Goal: Information Seeking & Learning: Learn about a topic

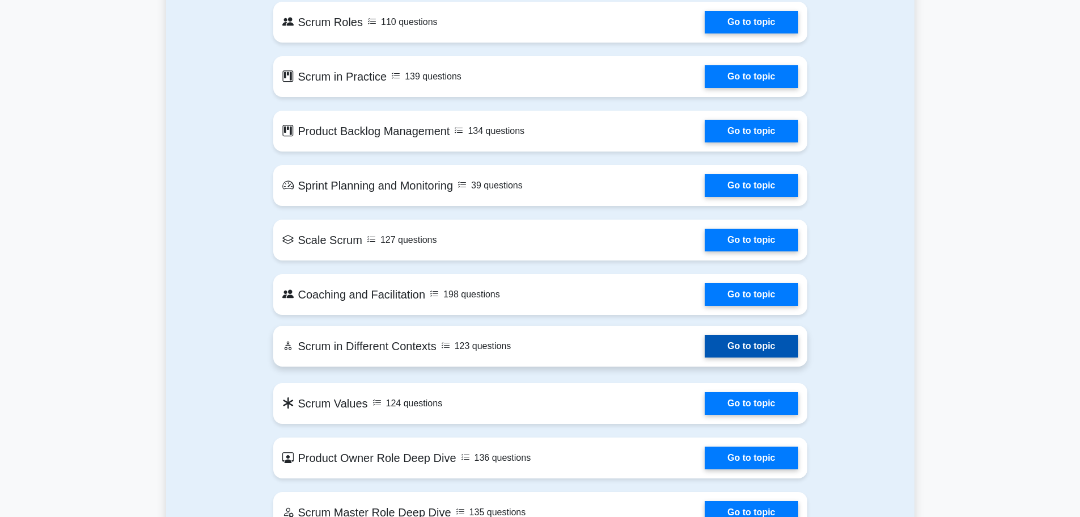
scroll to position [794, 0]
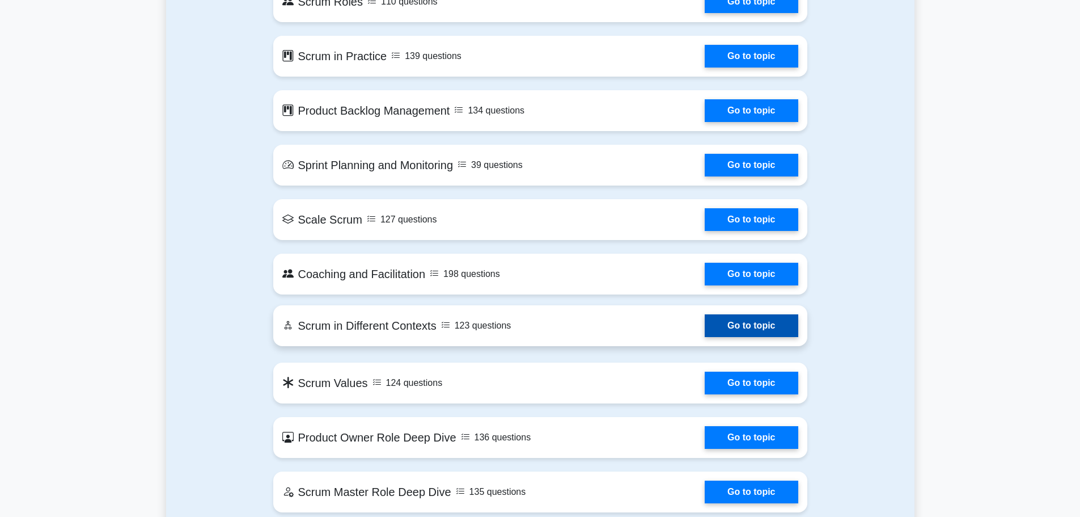
click at [721, 327] on link "Go to topic" at bounding box center [751, 325] width 93 height 23
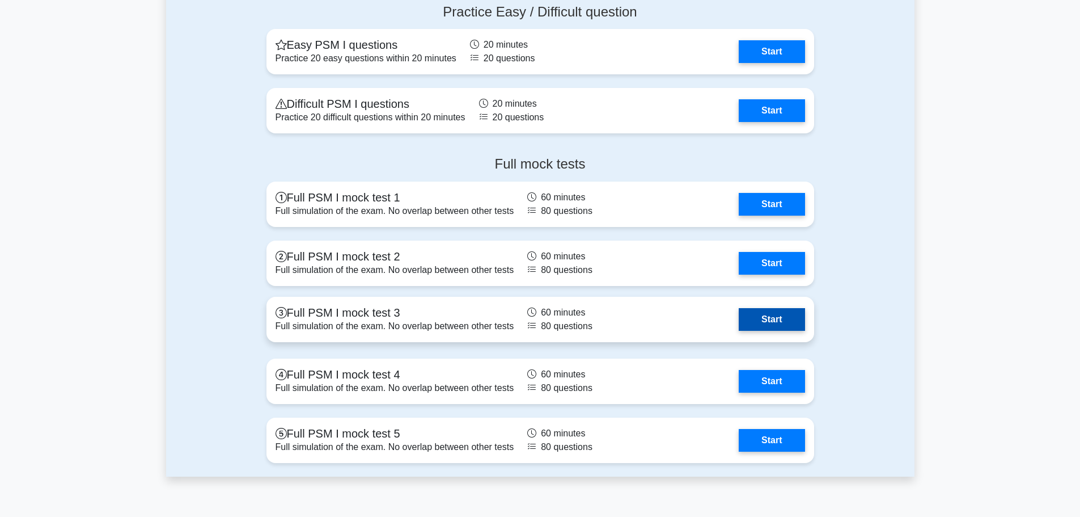
scroll to position [2552, 0]
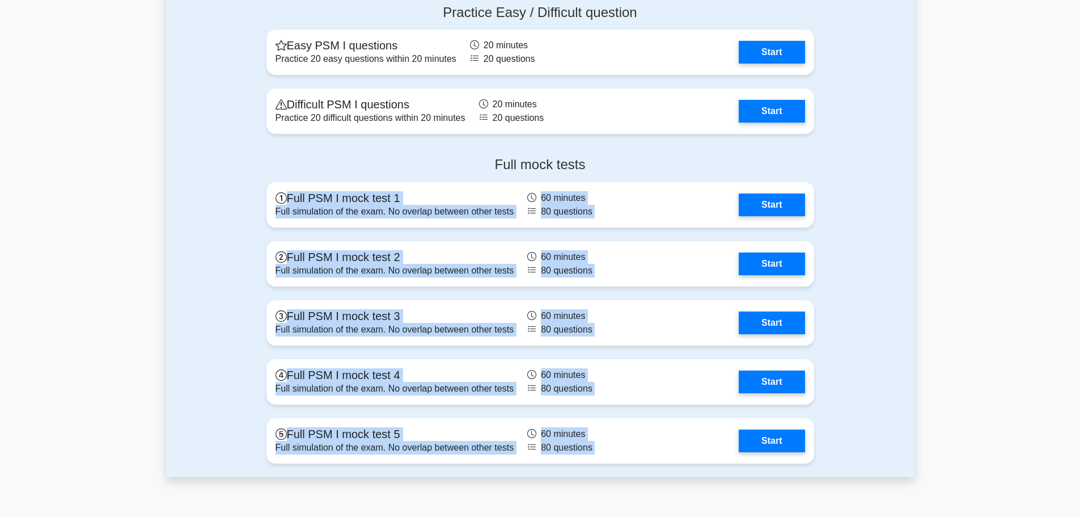
drag, startPoint x: 227, startPoint y: 187, endPoint x: 838, endPoint y: 470, distance: 673.7
click at [838, 448] on div "Full mock tests Full PSM I mock test 1 Full simulation of the exam. No overlap …" at bounding box center [540, 311] width 748 height 329
click at [849, 448] on div "Full mock tests Full PSM I mock test 1 Full simulation of the exam. No overlap …" at bounding box center [540, 311] width 748 height 329
click at [849, 442] on div "Full mock tests Full PSM I mock test 1 Full simulation of the exam. No overlap …" at bounding box center [540, 311] width 748 height 329
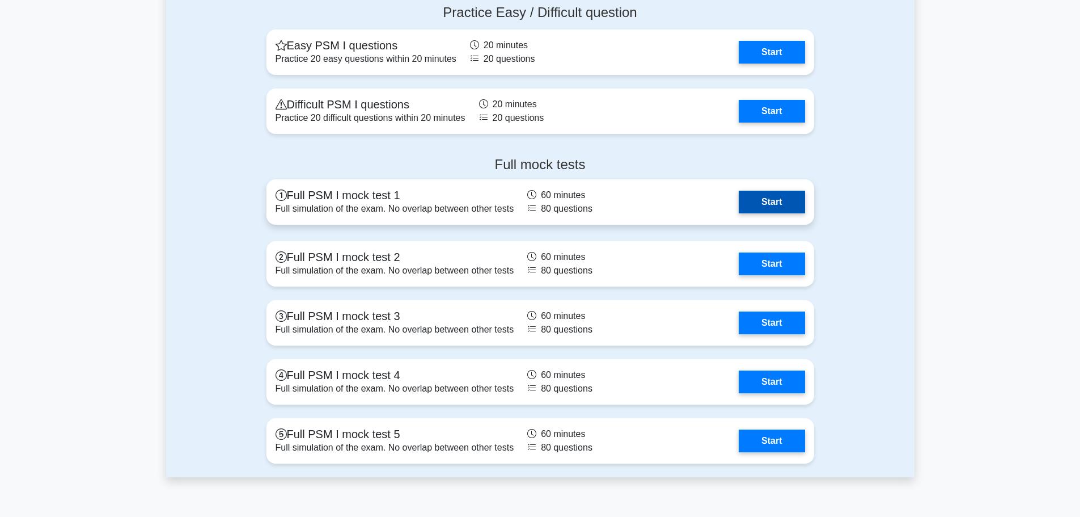
click at [796, 206] on link "Start" at bounding box center [772, 202] width 66 height 23
click at [775, 198] on link "Start" at bounding box center [772, 202] width 66 height 23
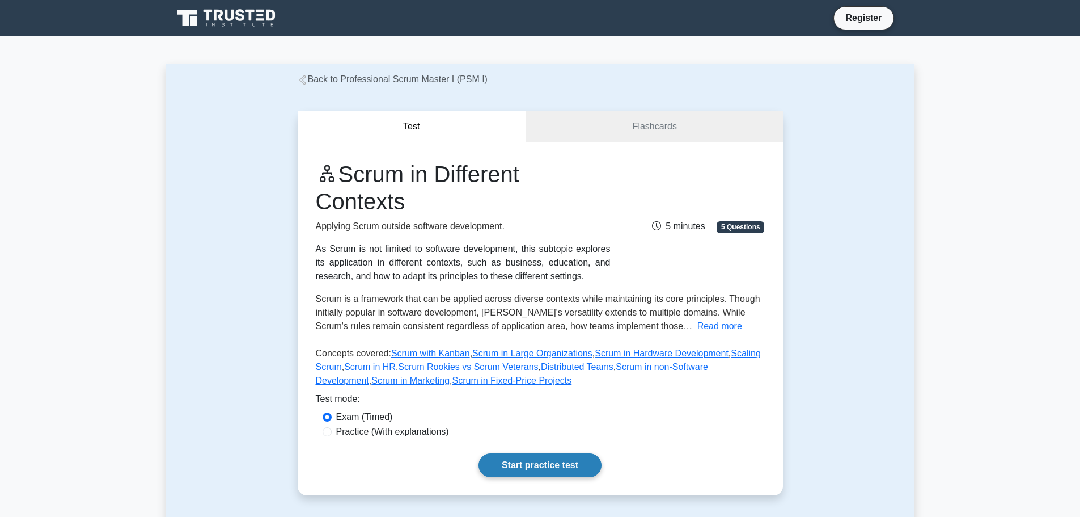
click at [527, 467] on link "Start practice test" at bounding box center [540, 465] width 123 height 24
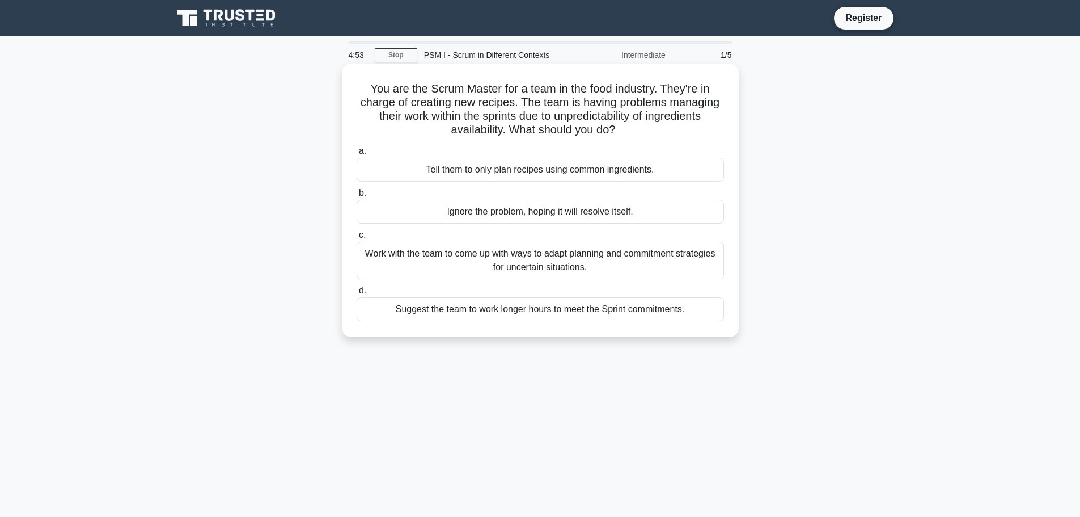
click at [582, 212] on div "Ignore the problem, hoping it will resolve itself." at bounding box center [540, 212] width 367 height 24
click at [357, 197] on input "b. Ignore the problem, hoping it will resolve itself." at bounding box center [357, 192] width 0 height 7
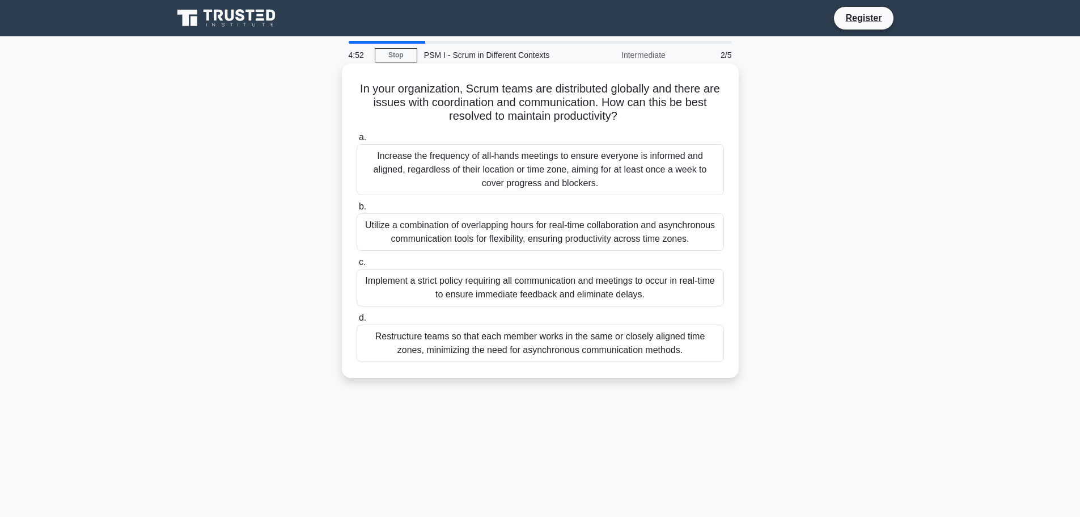
click at [581, 235] on div "Utilize a combination of overlapping hours for real-time collaboration and asyn…" at bounding box center [540, 231] width 367 height 37
click at [357, 210] on input "b. Utilize a combination of overlapping hours for real-time collaboration and a…" at bounding box center [357, 206] width 0 height 7
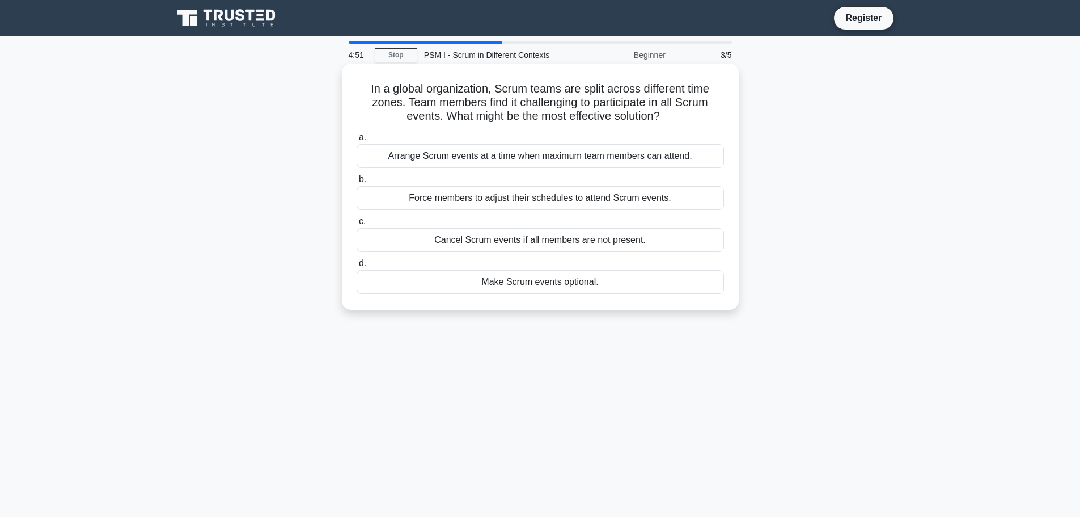
click at [580, 279] on div "Make Scrum events optional." at bounding box center [540, 282] width 367 height 24
click at [357, 267] on input "d. Make Scrum events optional." at bounding box center [357, 263] width 0 height 7
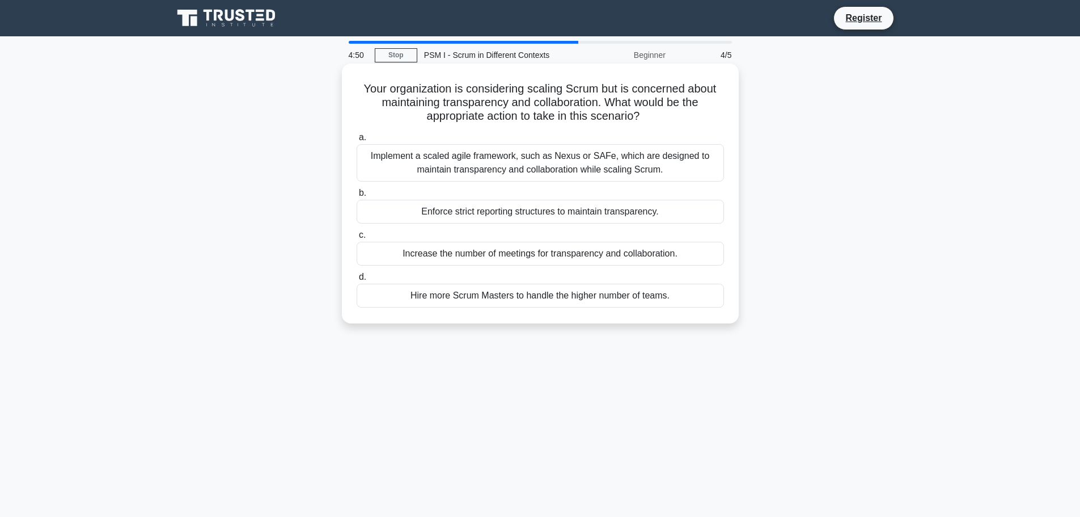
click at [582, 255] on div "Increase the number of meetings for transparency and collaboration." at bounding box center [540, 254] width 367 height 24
click at [357, 239] on input "c. Increase the number of meetings for transparency and collaboration." at bounding box center [357, 234] width 0 height 7
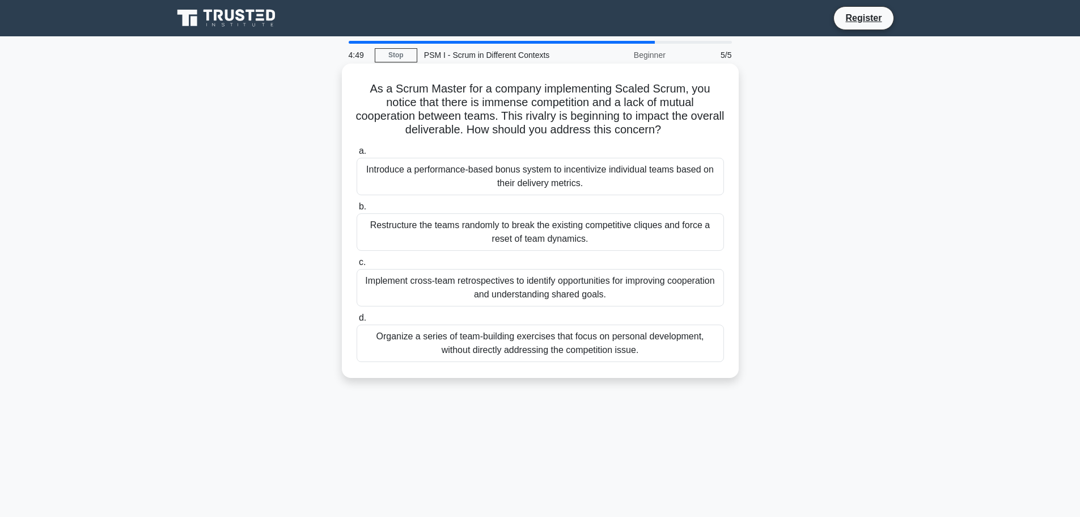
click at [590, 272] on div "Implement cross-team retrospectives to identify opportunities for improving coo…" at bounding box center [540, 287] width 367 height 37
click at [357, 266] on input "c. Implement cross-team retrospectives to identify opportunities for improving …" at bounding box center [357, 262] width 0 height 7
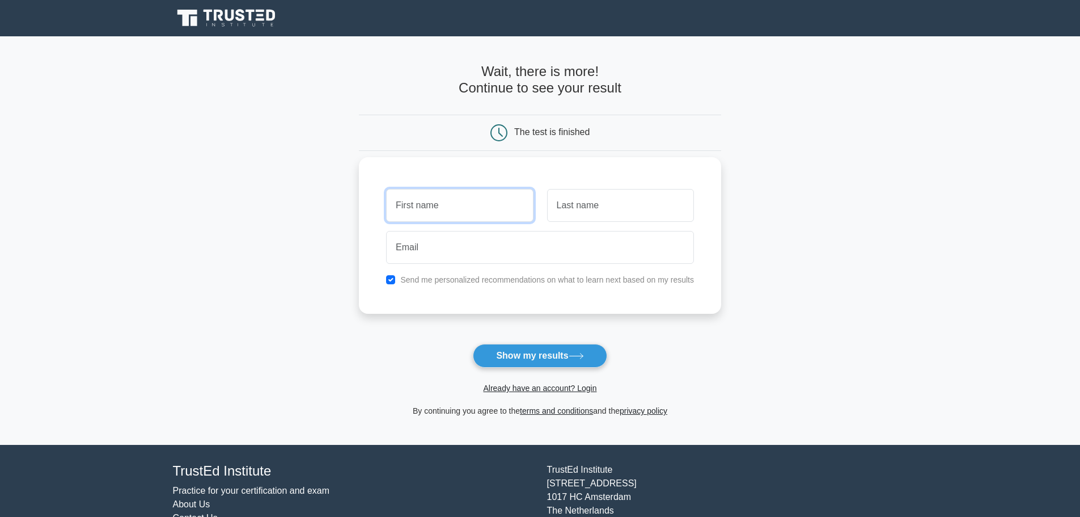
click at [483, 203] on input "text" at bounding box center [459, 205] width 147 height 33
click at [389, 278] on input "checkbox" at bounding box center [390, 279] width 9 height 9
checkbox input "false"
click at [448, 220] on input "text" at bounding box center [459, 205] width 147 height 33
click at [446, 213] on input "text" at bounding box center [459, 205] width 147 height 33
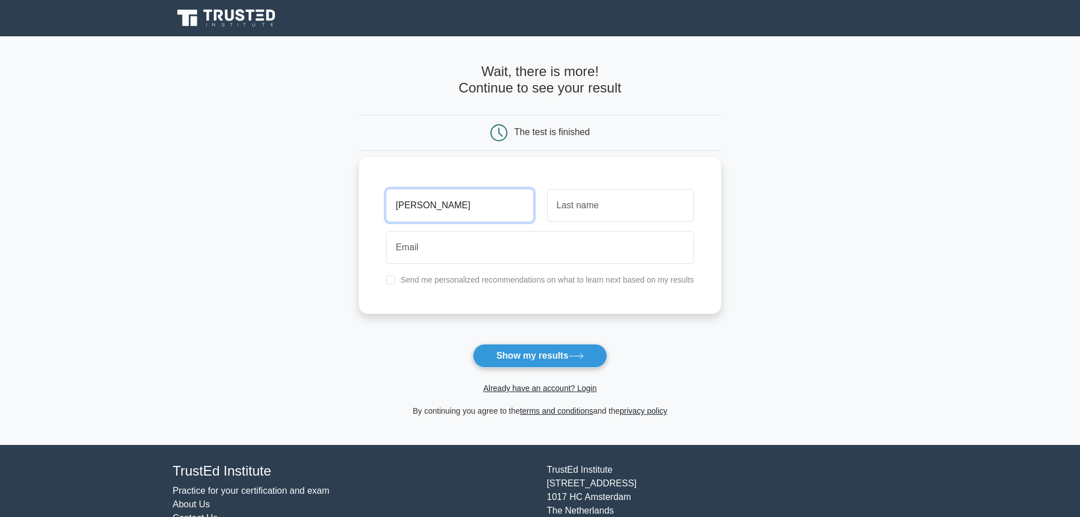
type input "virendre"
type input "misier"
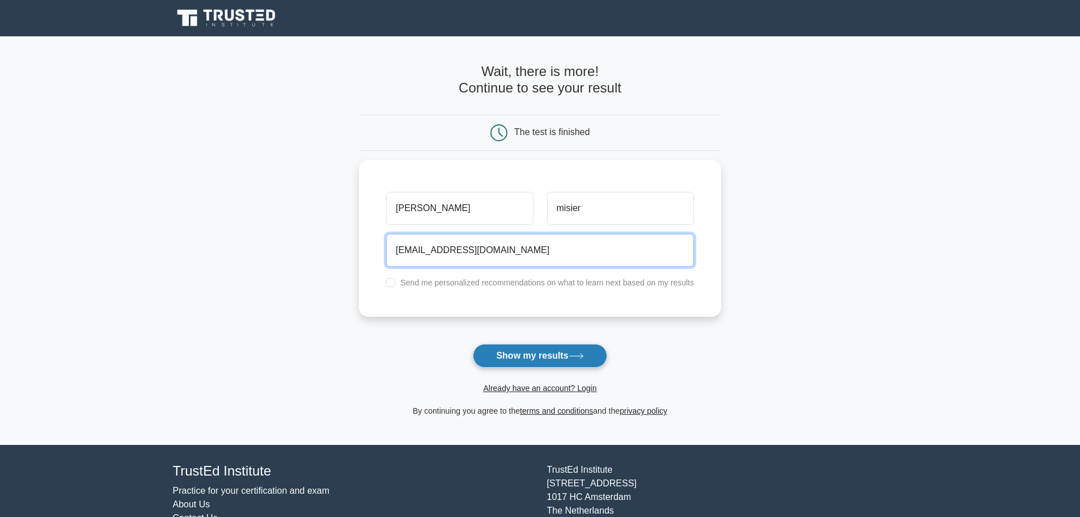
type input "consulting.bmca@gmail.com"
click at [537, 365] on button "Show my results" at bounding box center [540, 356] width 134 height 24
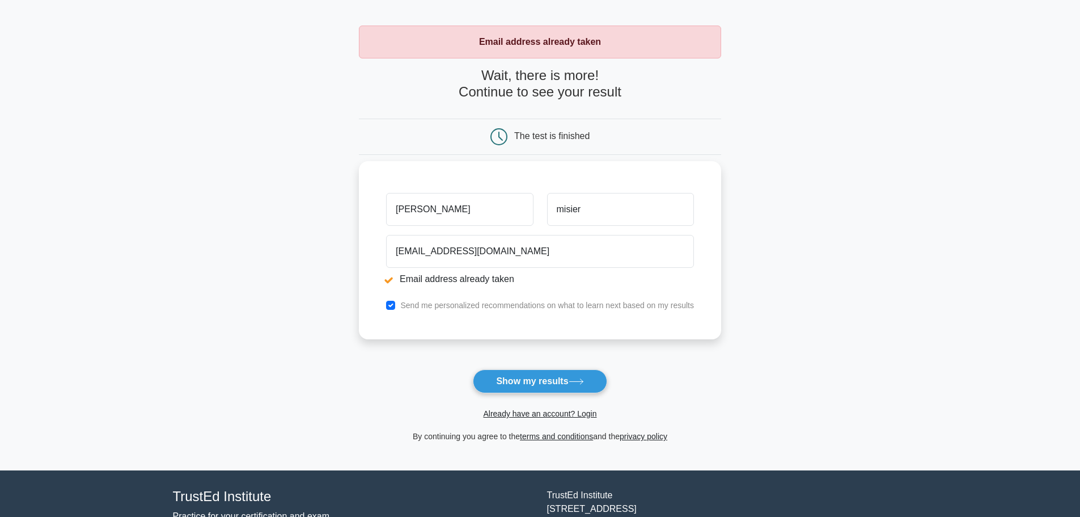
scroll to position [57, 0]
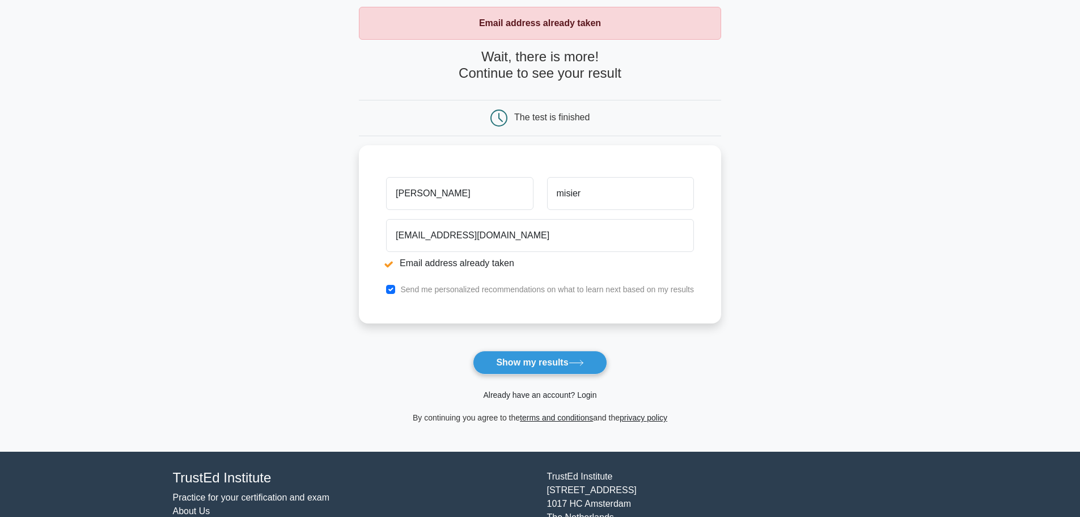
click at [542, 395] on link "Already have an account? Login" at bounding box center [539, 394] width 113 height 9
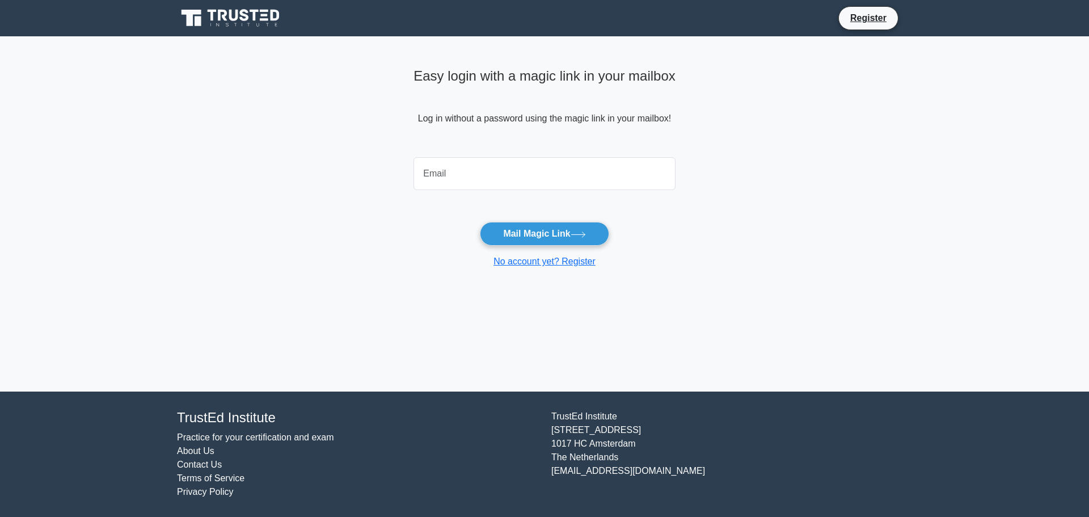
drag, startPoint x: 462, startPoint y: 173, endPoint x: 455, endPoint y: 184, distance: 13.2
click at [462, 173] on input "email" at bounding box center [544, 173] width 262 height 33
type input "[EMAIL_ADDRESS][DOMAIN_NAME]"
click at [550, 234] on button "Mail Magic Link" at bounding box center [544, 234] width 129 height 24
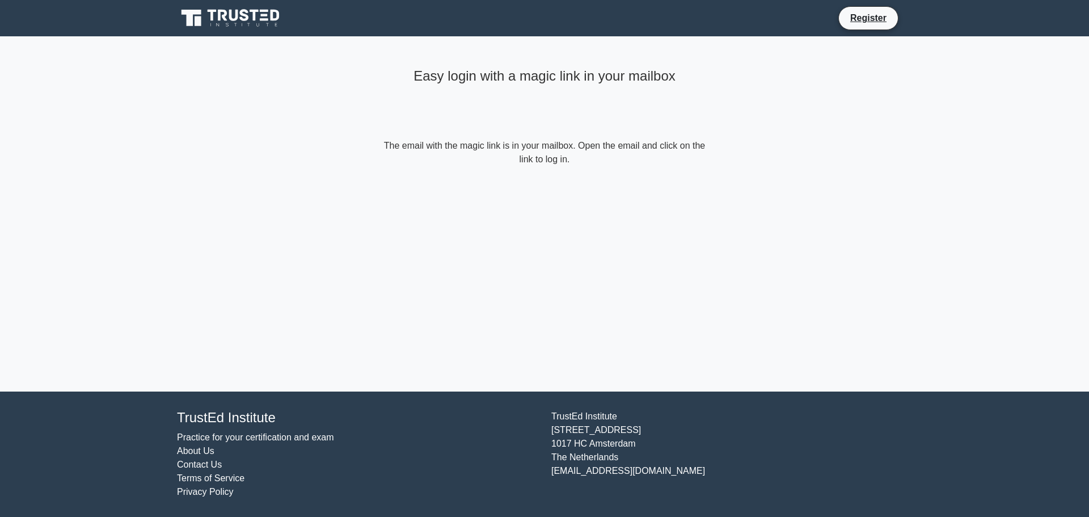
click at [146, 126] on main "Easy login with a magic link in your mailbox The email with the magic link is i…" at bounding box center [544, 213] width 1089 height 355
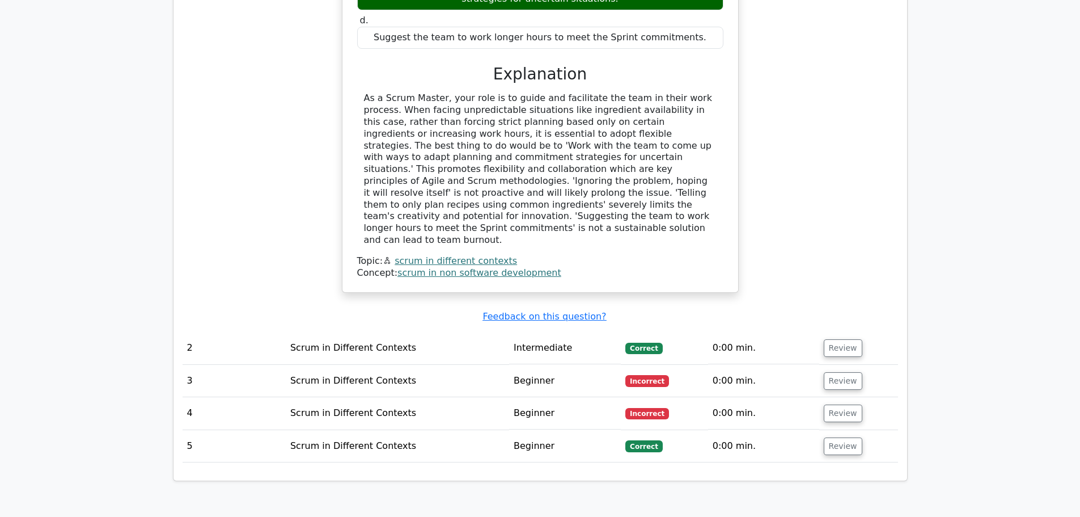
scroll to position [1151, 0]
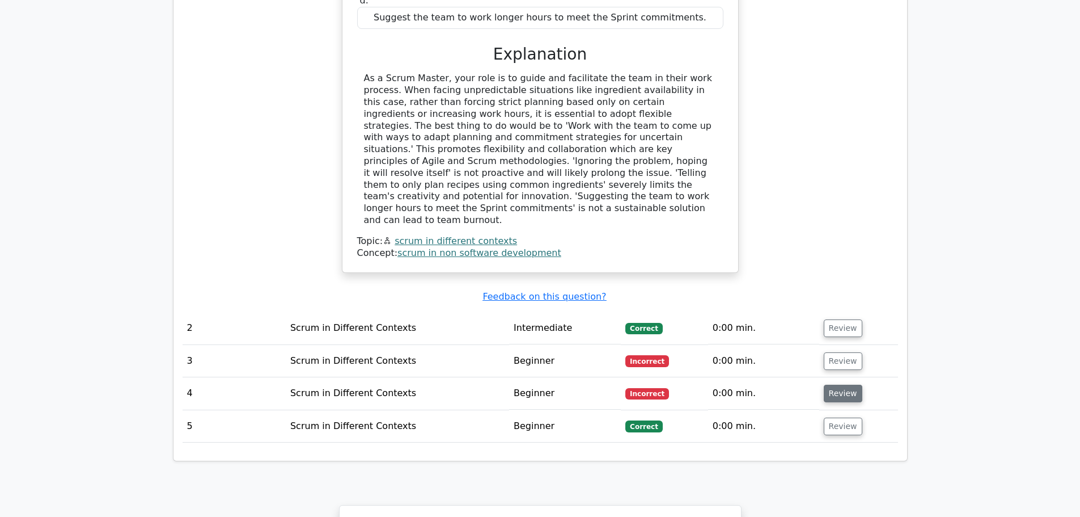
click at [831, 384] on button "Review" at bounding box center [843, 393] width 39 height 18
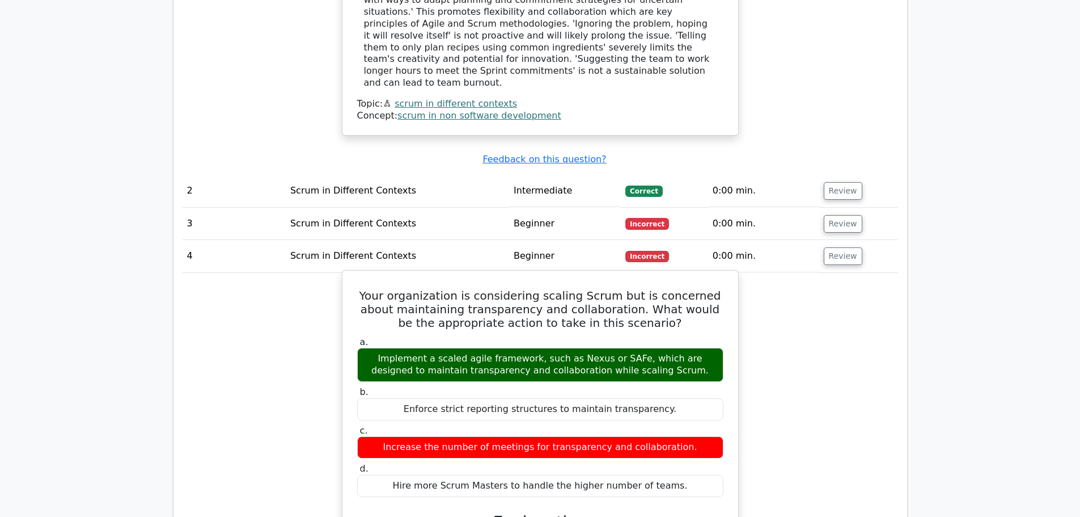
scroll to position [1264, 0]
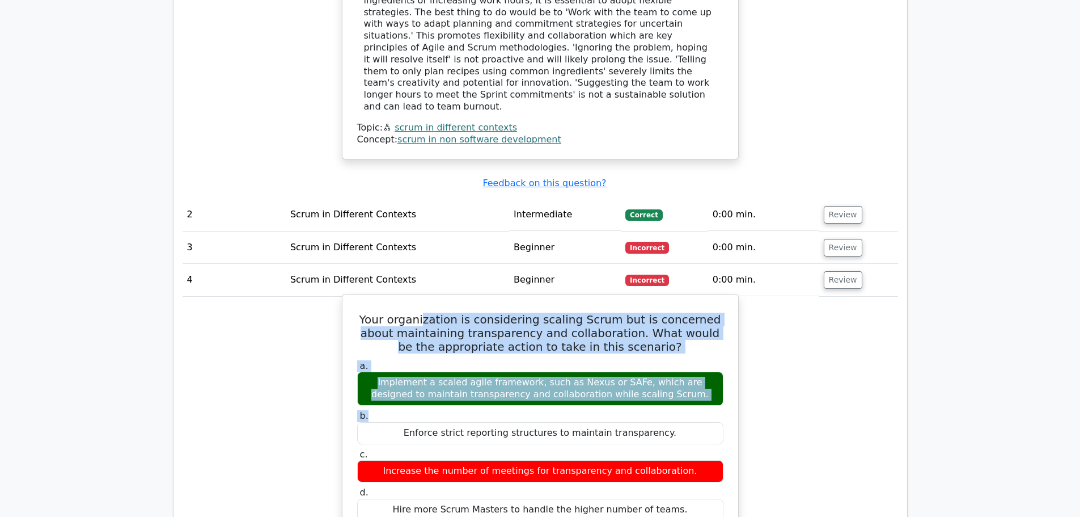
drag, startPoint x: 421, startPoint y: 290, endPoint x: 570, endPoint y: 392, distance: 181.2
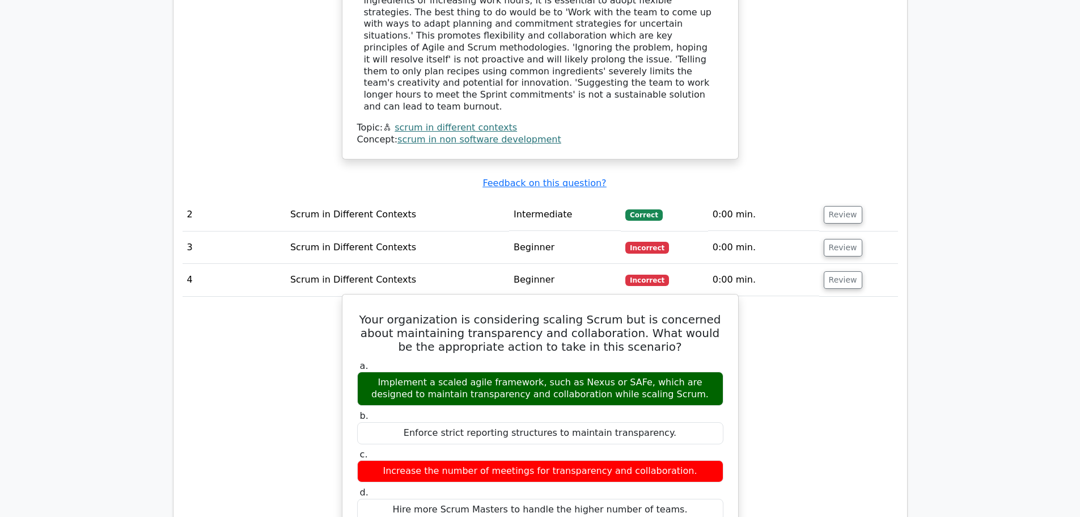
click at [565, 422] on div "Enforce strict reporting structures to maintain transparency." at bounding box center [540, 433] width 366 height 22
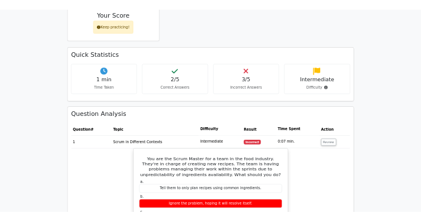
scroll to position [584, 0]
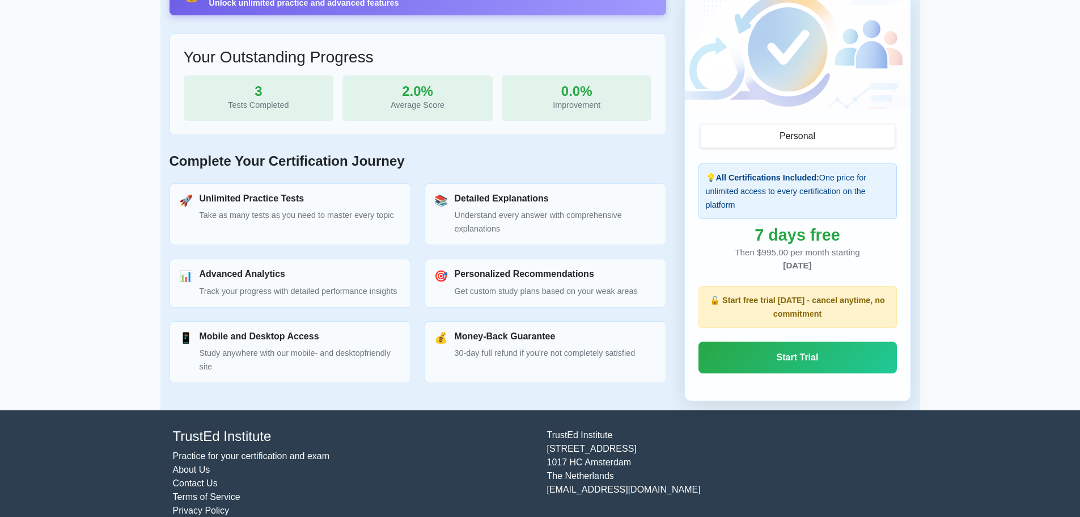
scroll to position [394, 0]
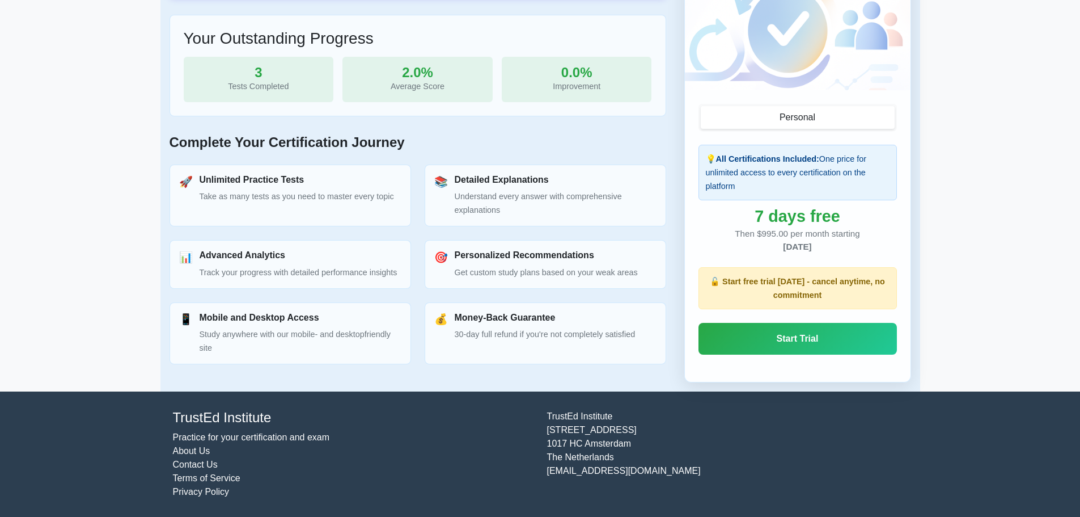
click at [768, 238] on div "Then $995.00 per month starting [DATE]" at bounding box center [798, 240] width 198 height 26
click at [756, 243] on div "Then $995.00 per month starting [DATE]" at bounding box center [798, 240] width 198 height 26
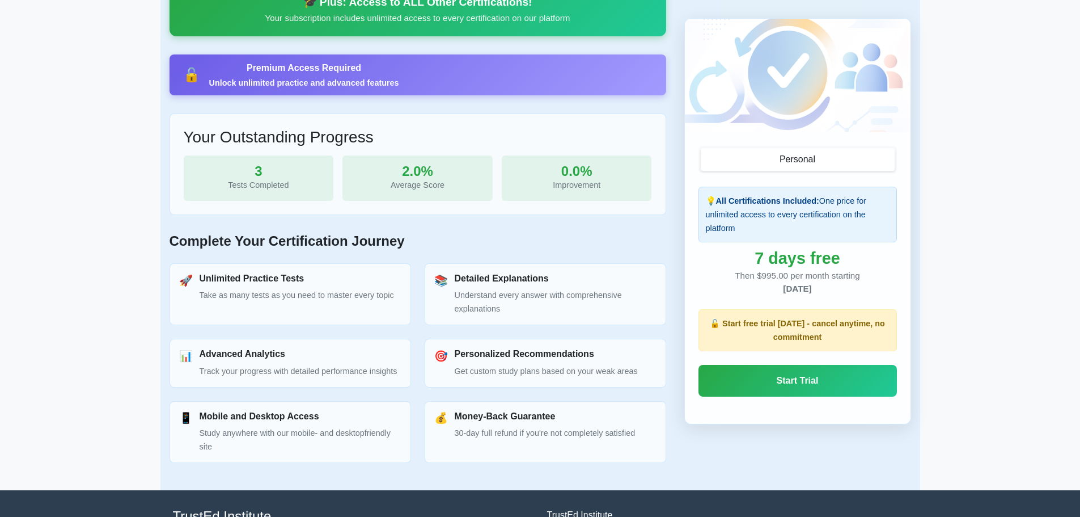
scroll to position [337, 0]
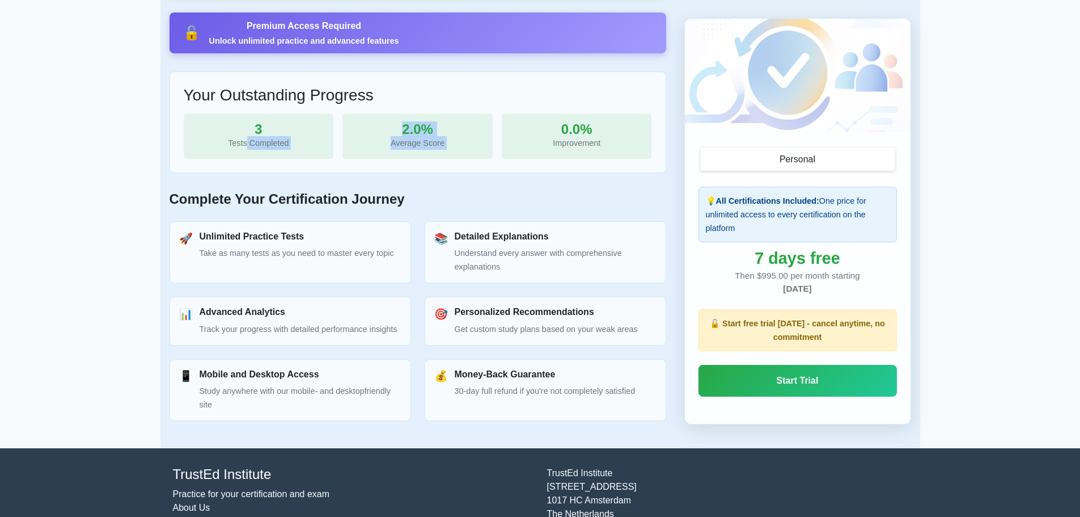
drag, startPoint x: 246, startPoint y: 139, endPoint x: 509, endPoint y: 131, distance: 263.2
click at [509, 131] on div "3 Tests Completed 2.0% Average Score 0.0% Improvement" at bounding box center [418, 135] width 468 height 45
click at [511, 175] on div "🎯 Congratulations! Ready for More? You've completed your free tests for Profess…" at bounding box center [418, 96] width 497 height 684
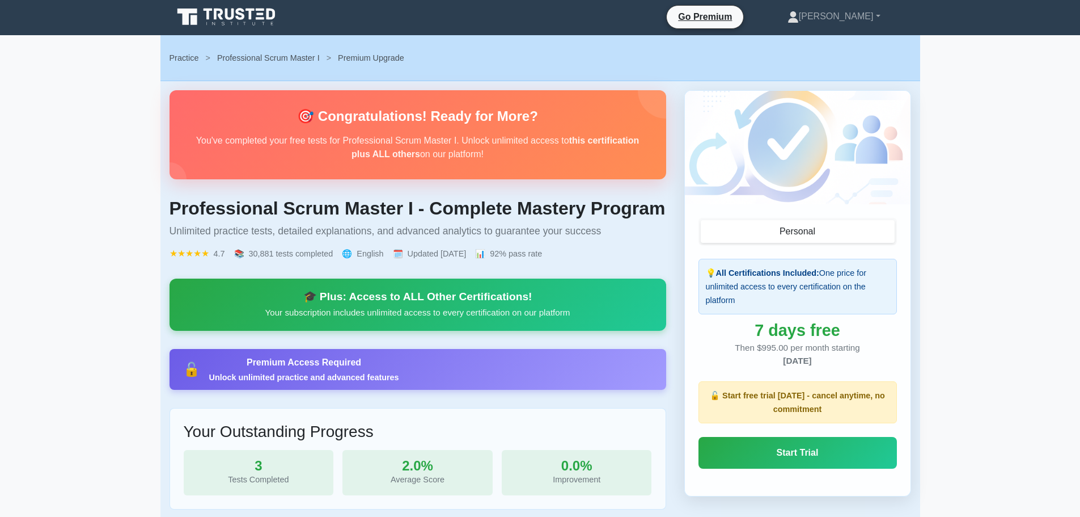
scroll to position [0, 0]
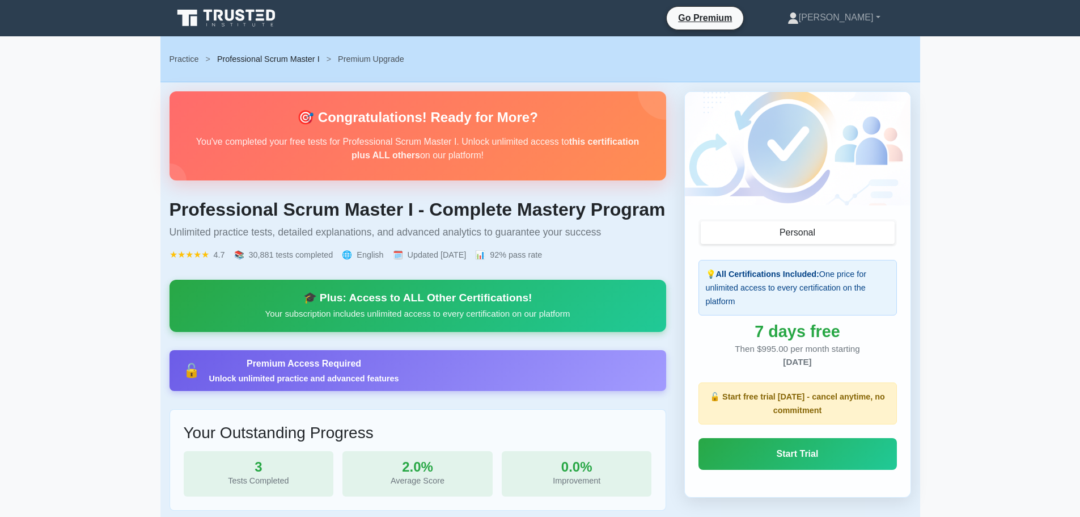
click at [293, 63] on link "Professional Scrum Master I" at bounding box center [268, 58] width 103 height 9
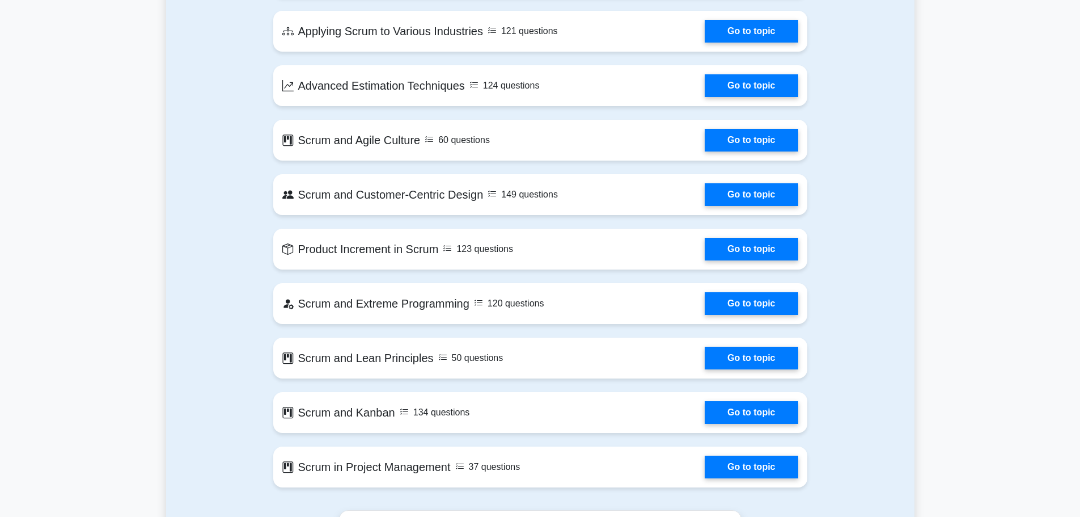
scroll to position [2041, 0]
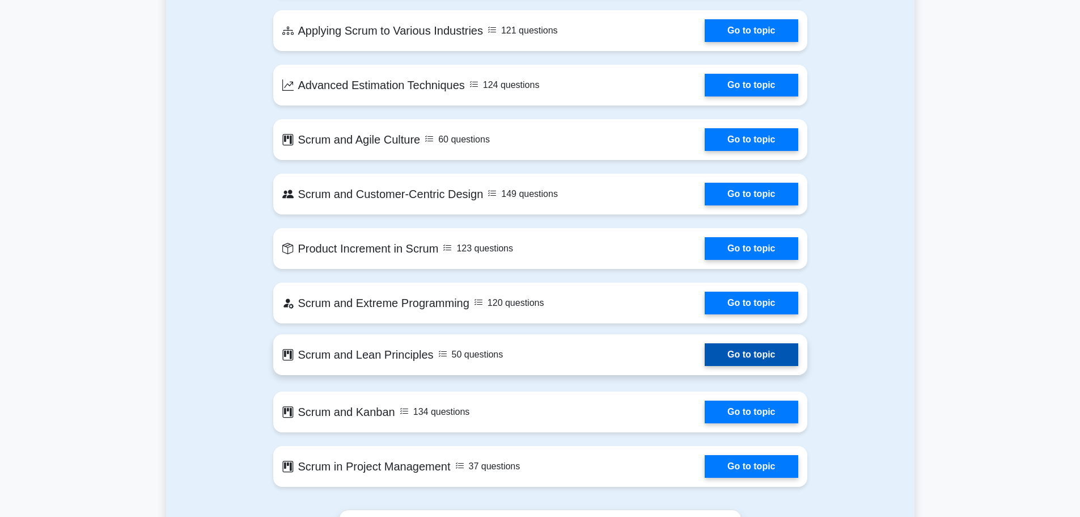
click at [791, 362] on link "Go to topic" at bounding box center [751, 354] width 93 height 23
